Goal: Information Seeking & Learning: Learn about a topic

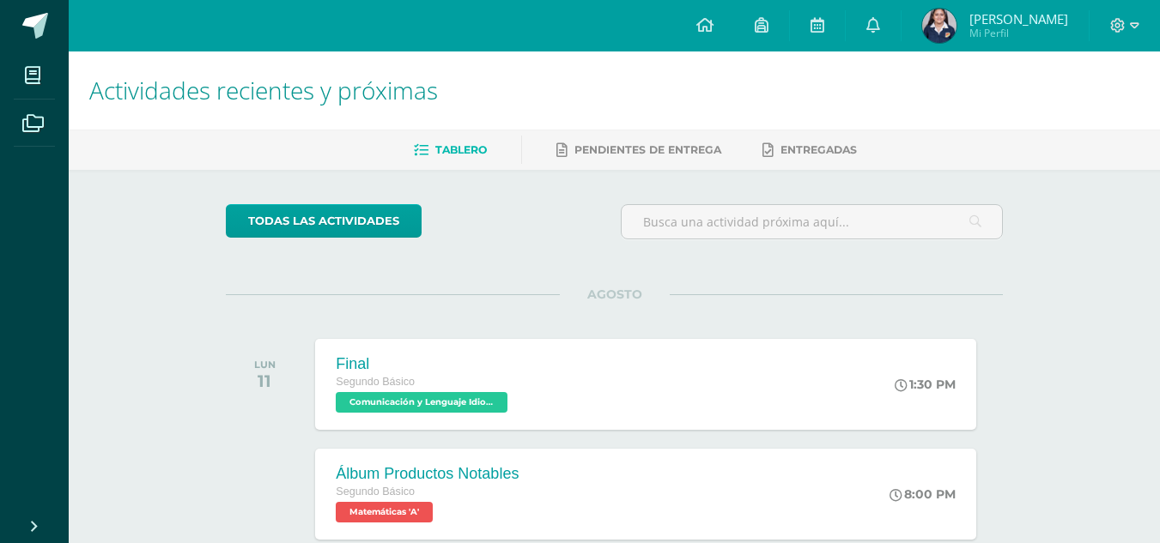
scroll to position [258, 0]
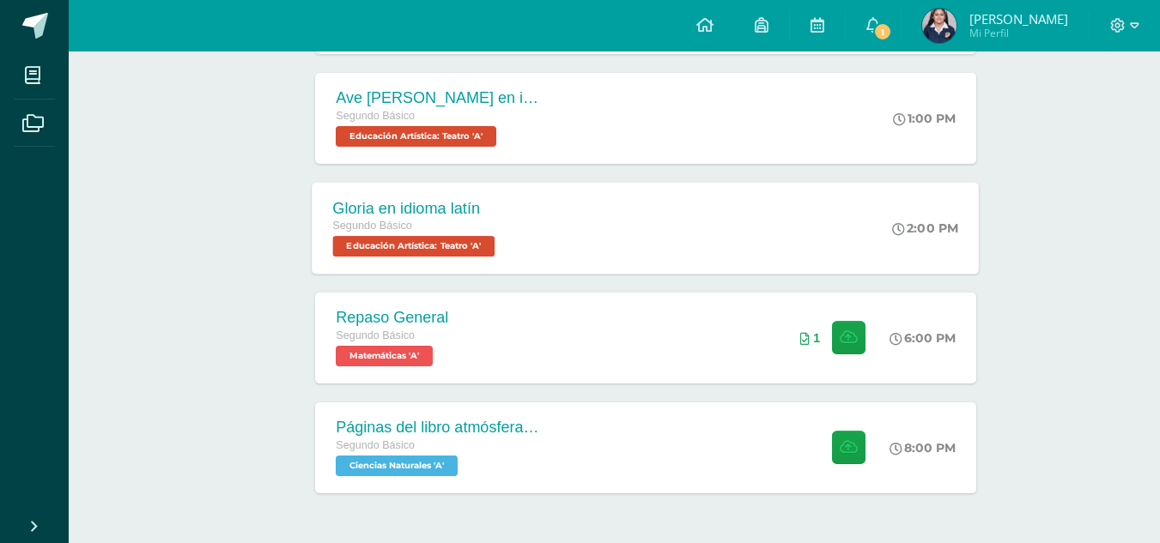
scroll to position [544, 0]
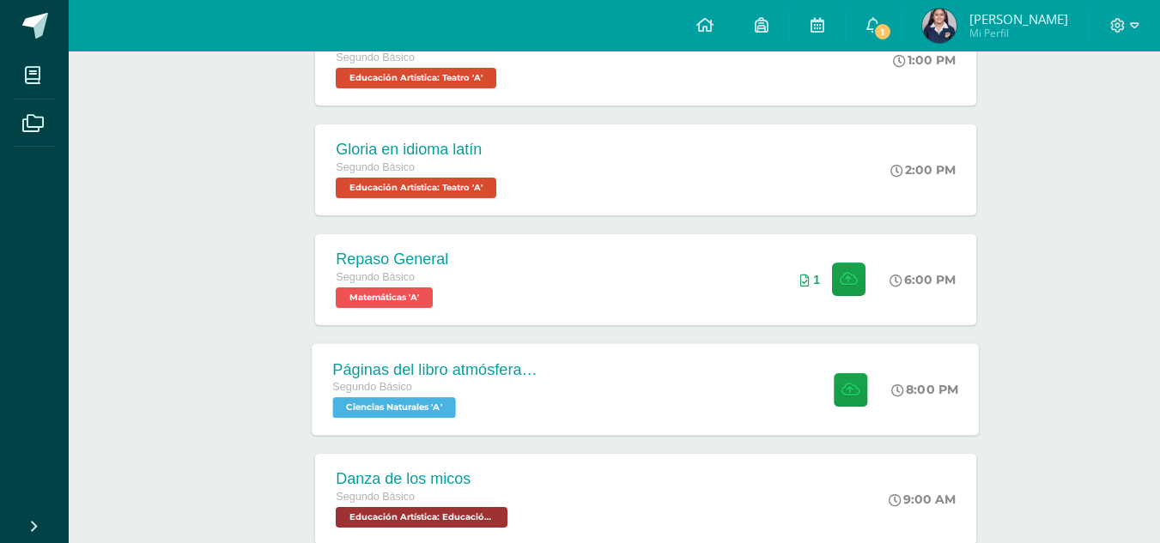
click at [660, 400] on div "Páginas del libro atmósfera y equilibrio ecológico Segundo Básico Ciencias Natu…" at bounding box center [646, 389] width 667 height 92
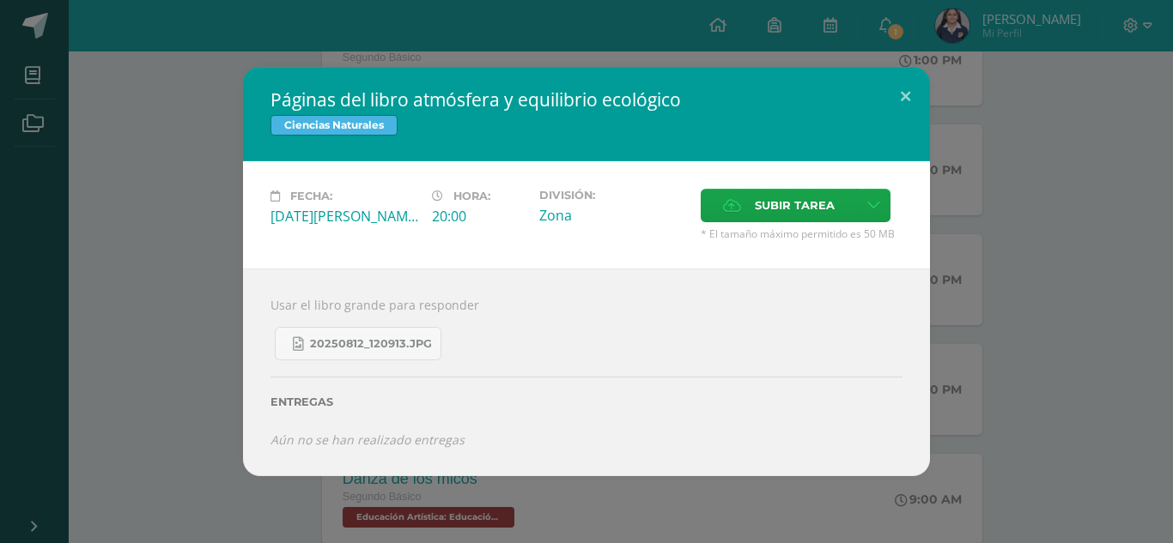
click at [388, 364] on div "Entregas" at bounding box center [586, 396] width 632 height 70
click at [390, 345] on span "20250812_120913.jpg" at bounding box center [371, 344] width 122 height 14
click at [899, 86] on button at bounding box center [905, 96] width 49 height 58
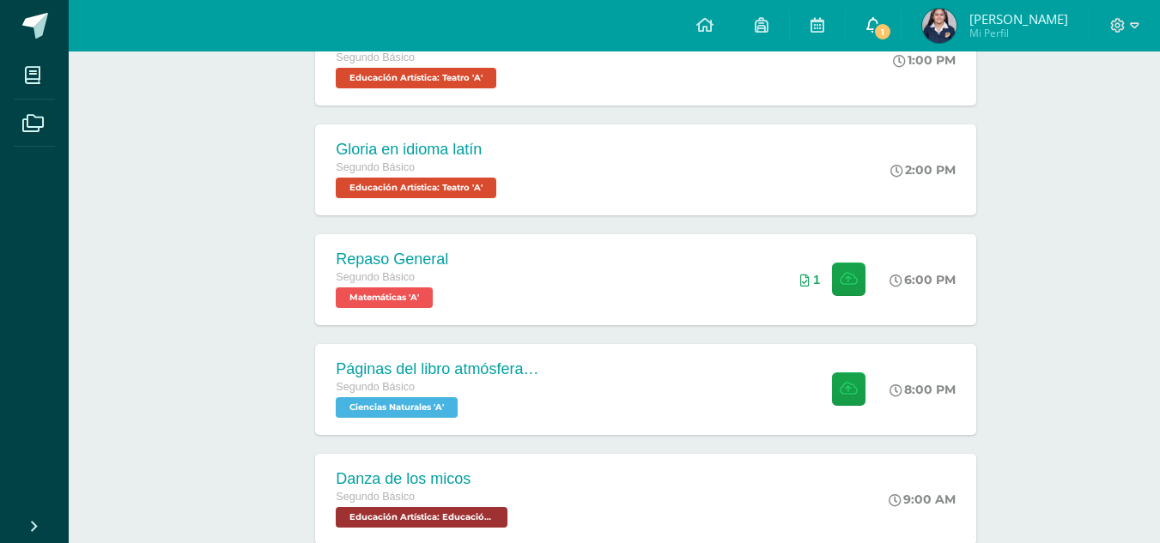
click at [901, 37] on link "1" at bounding box center [873, 26] width 55 height 52
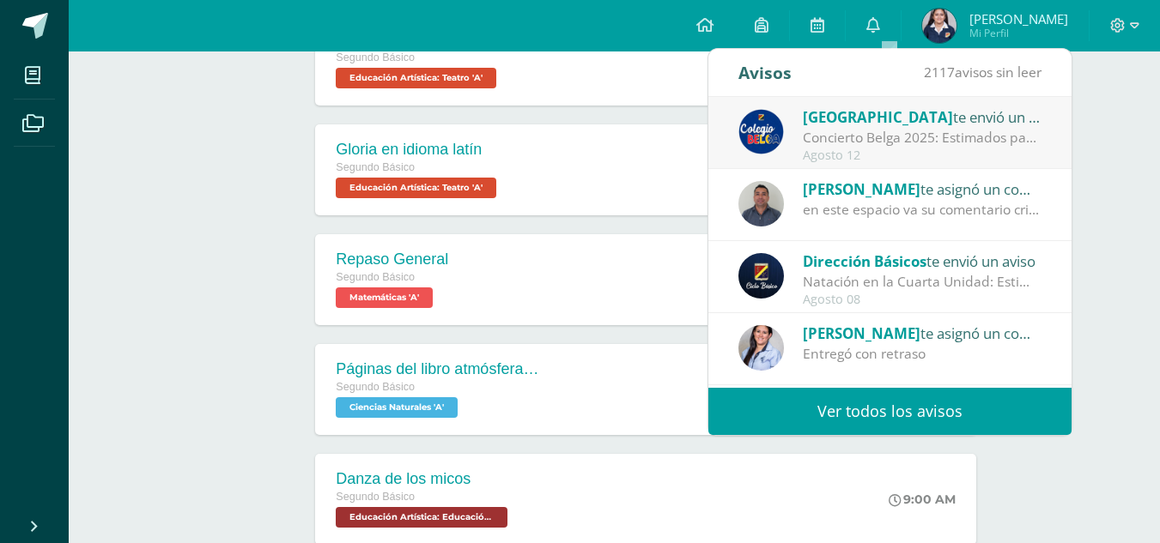
click at [904, 138] on div "Concierto Belga 2025: Estimados padres y madres de familia: Les saludamos cordi…" at bounding box center [922, 138] width 239 height 20
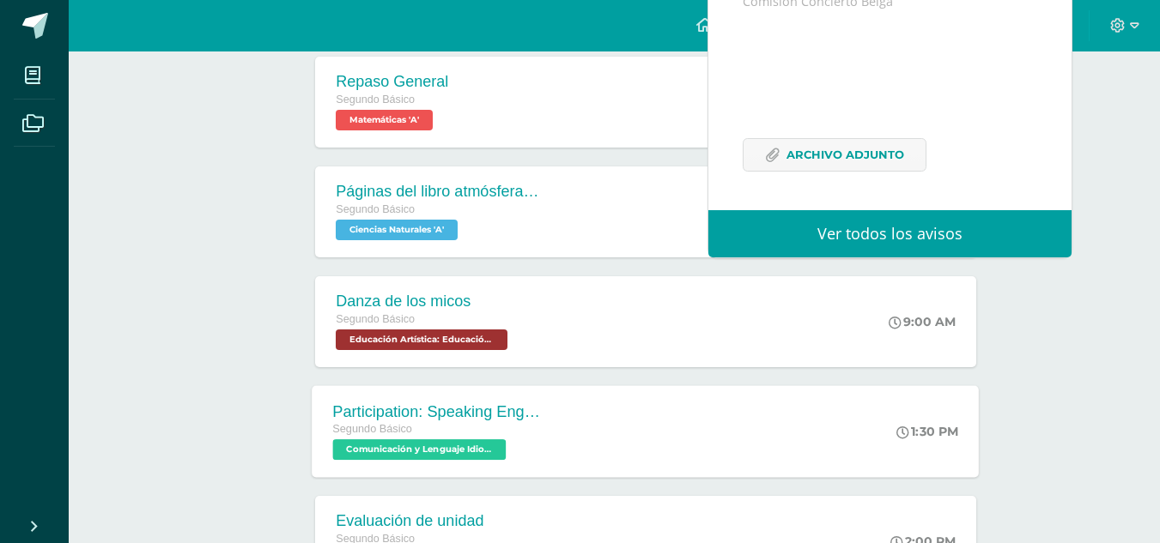
scroll to position [888, 0]
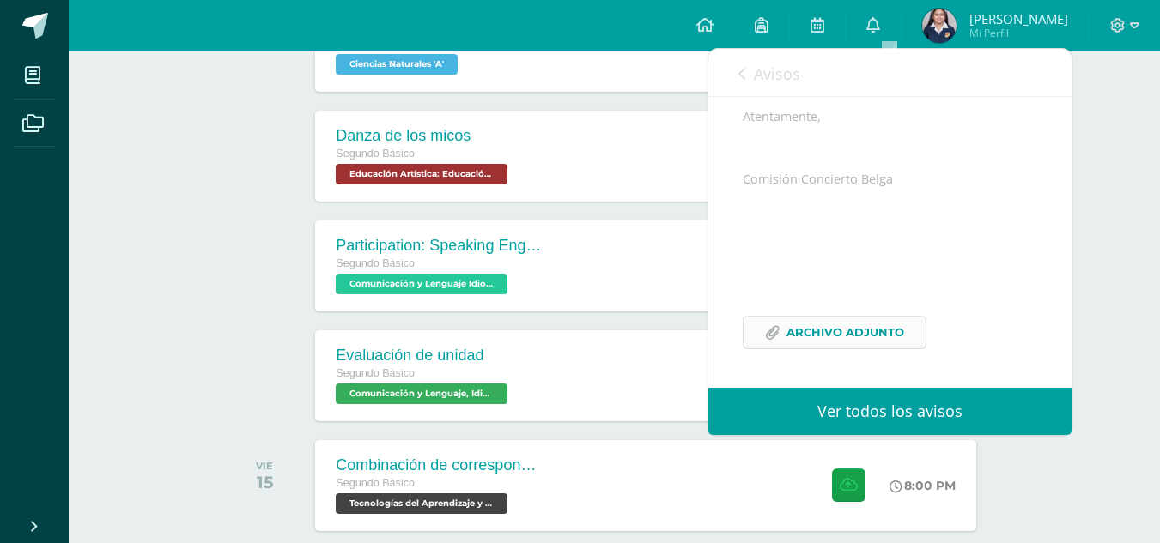
click at [850, 335] on span "Archivo Adjunto" at bounding box center [845, 333] width 118 height 32
click at [0, 222] on ul "Mis cursos Archivos" at bounding box center [34, 279] width 69 height 455
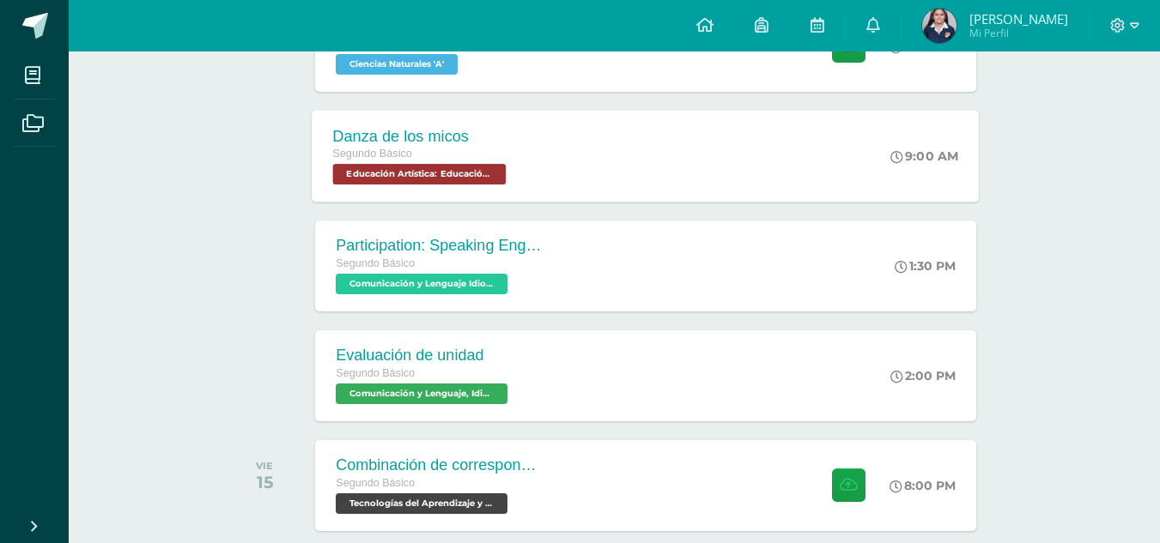
scroll to position [974, 0]
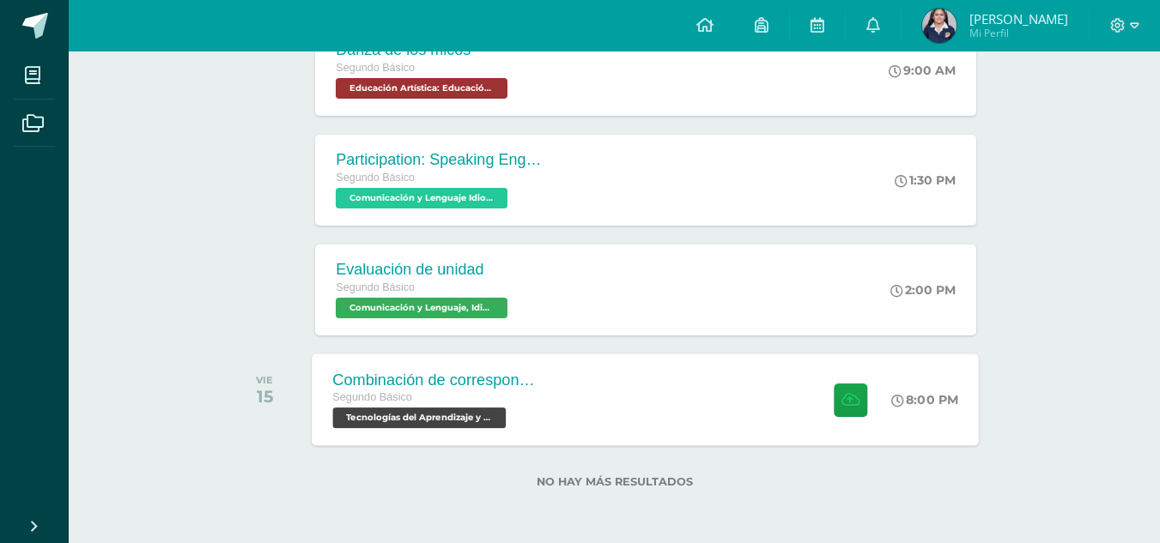
click at [530, 382] on div "Combinación de correspondencia" at bounding box center [437, 380] width 208 height 18
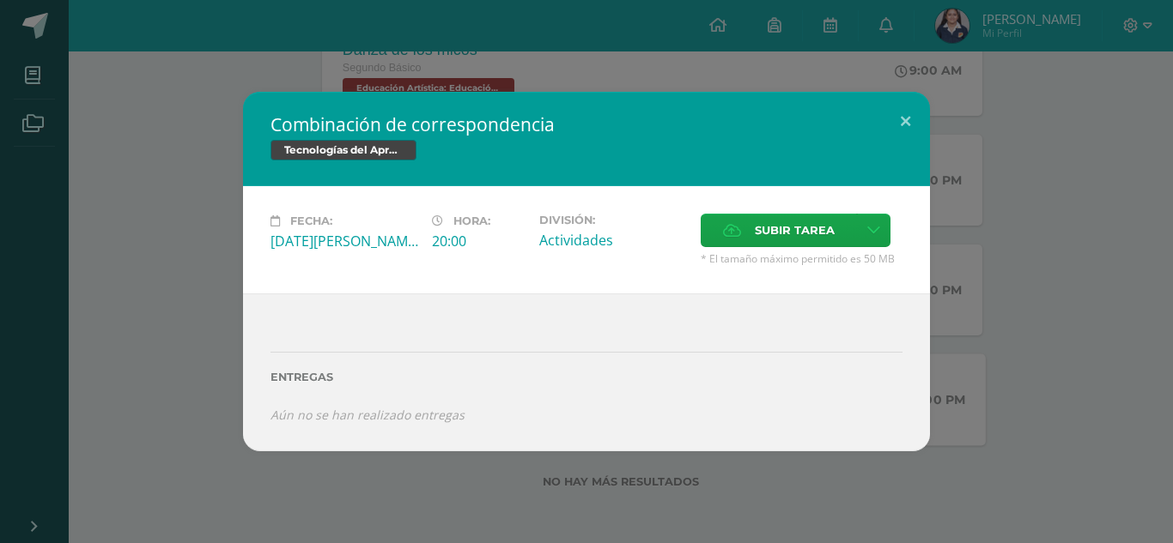
click at [873, 123] on h2 "Combinación de correspondencia" at bounding box center [586, 124] width 632 height 24
click at [894, 132] on button at bounding box center [905, 121] width 49 height 58
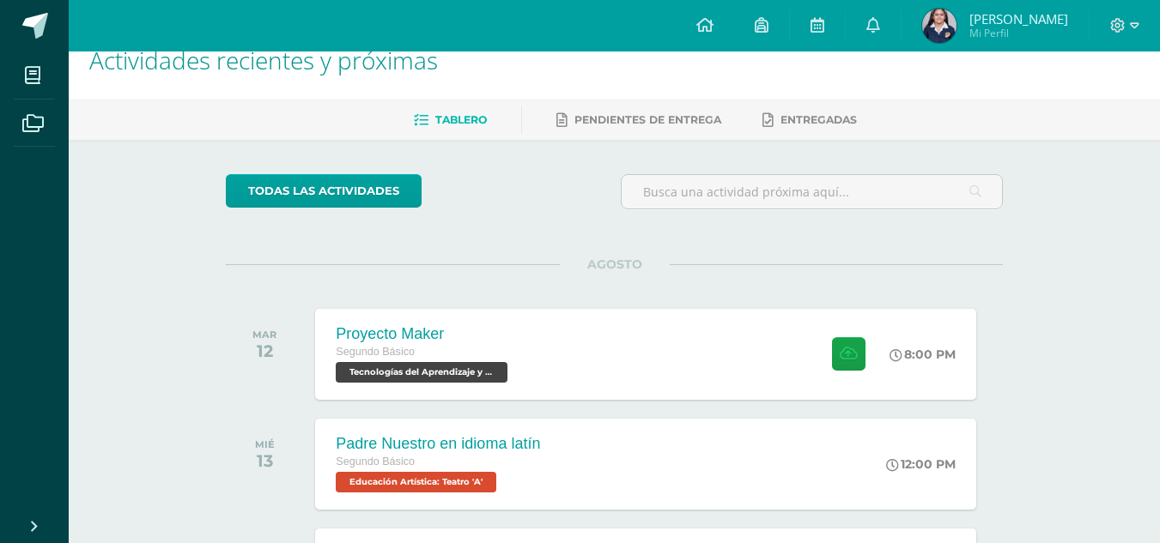
scroll to position [29, 0]
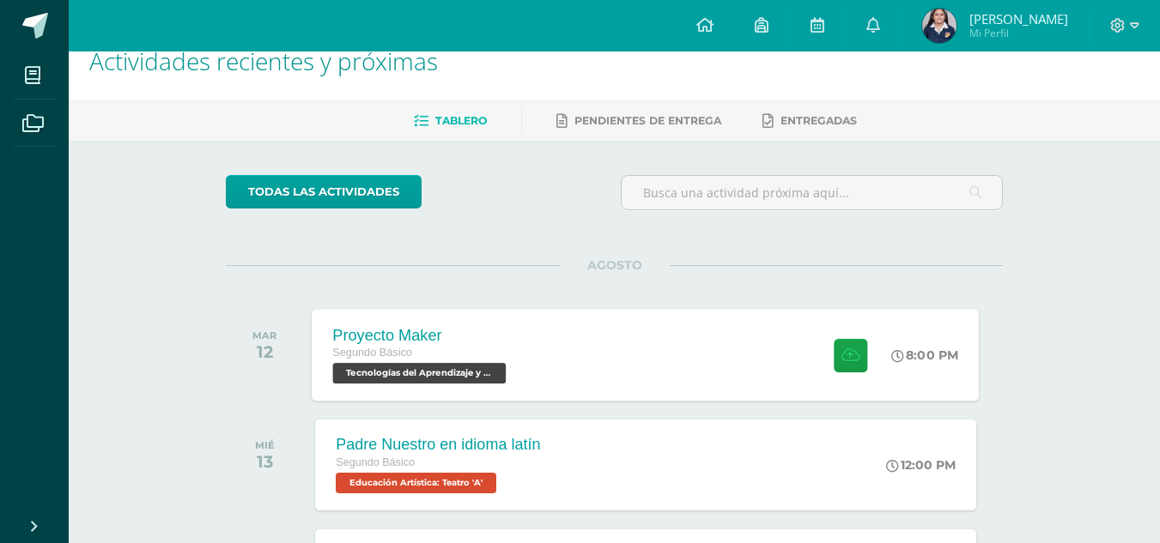
drag, startPoint x: 460, startPoint y: 340, endPoint x: 462, endPoint y: 331, distance: 9.6
click at [460, 335] on div "Proyecto Maker" at bounding box center [422, 335] width 178 height 18
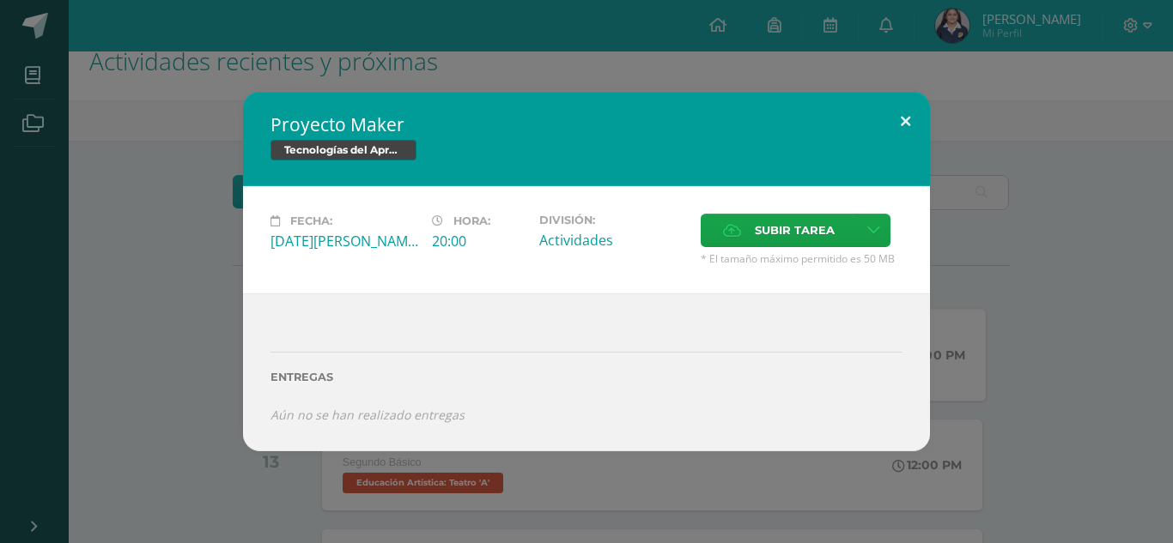
click at [914, 134] on button at bounding box center [905, 121] width 49 height 58
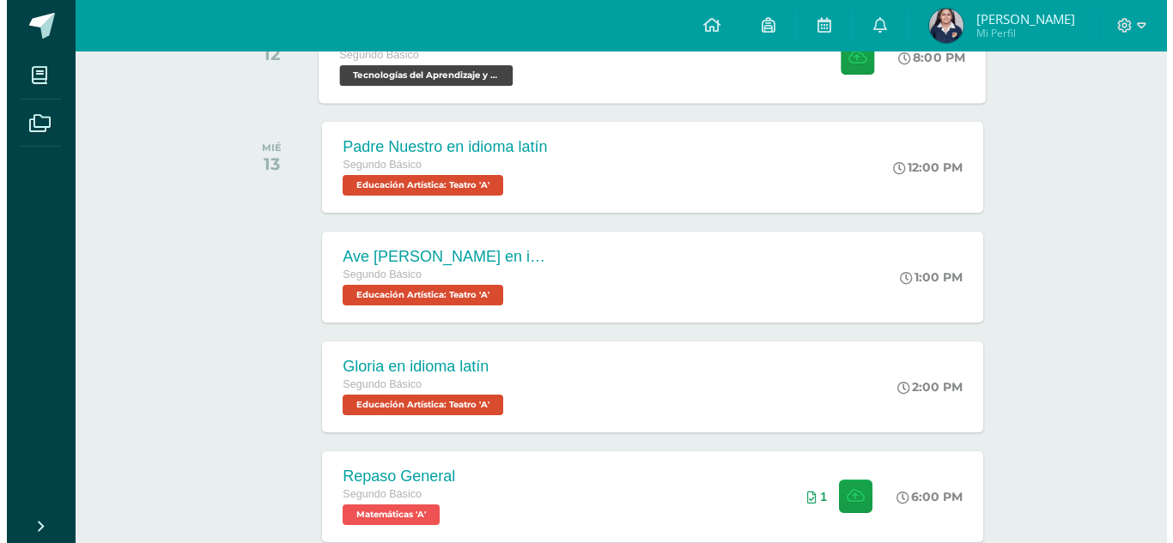
scroll to position [544, 0]
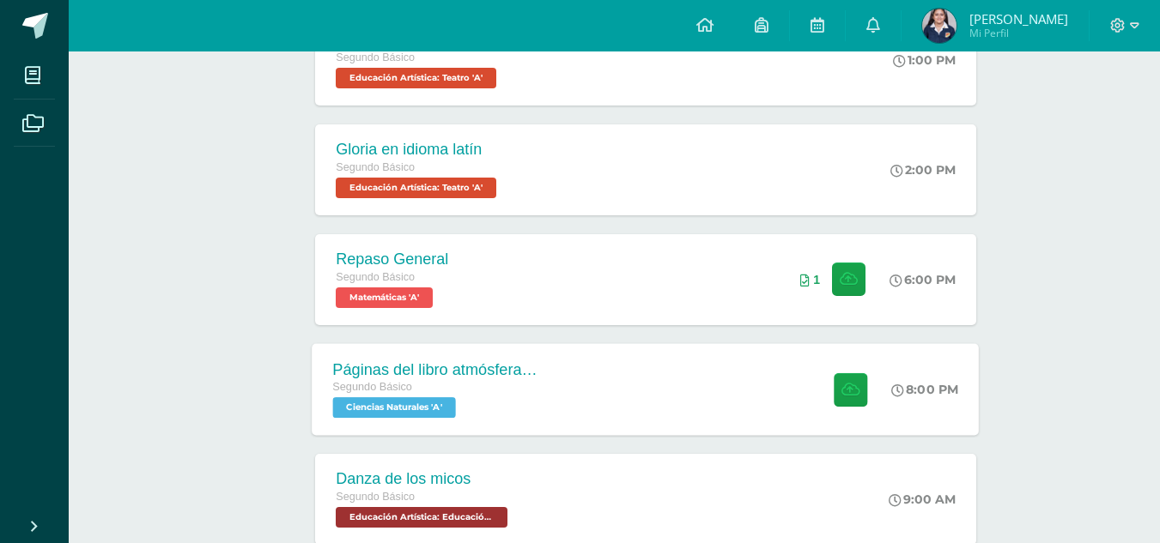
click at [616, 353] on div "Páginas del libro atmósfera y equilibrio ecológico Segundo Básico Ciencias Natu…" at bounding box center [646, 389] width 667 height 92
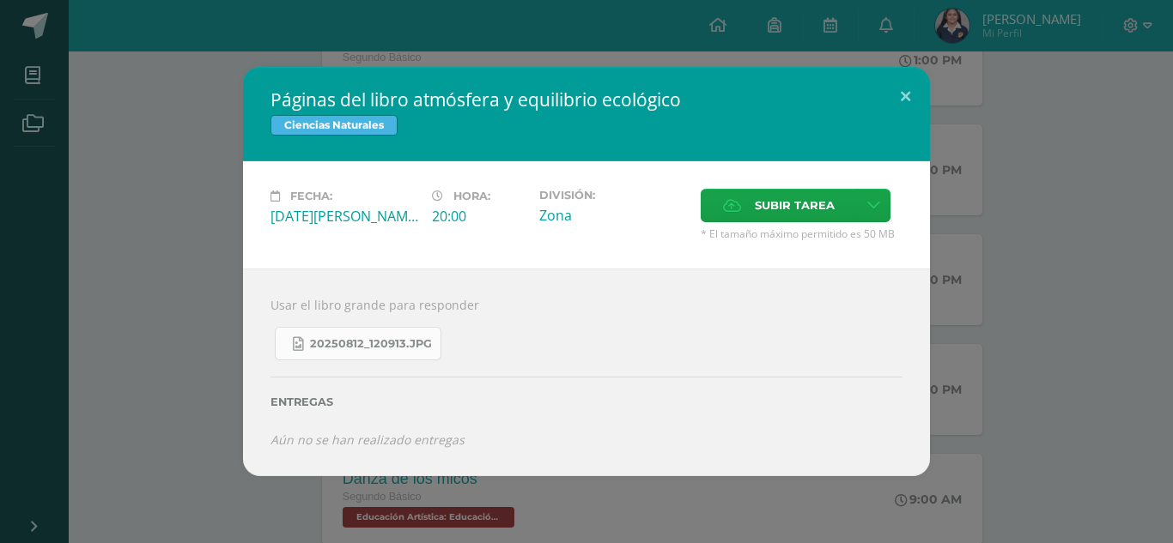
click at [436, 343] on link "20250812_120913.jpg" at bounding box center [358, 343] width 167 height 33
